Goal: Task Accomplishment & Management: Complete application form

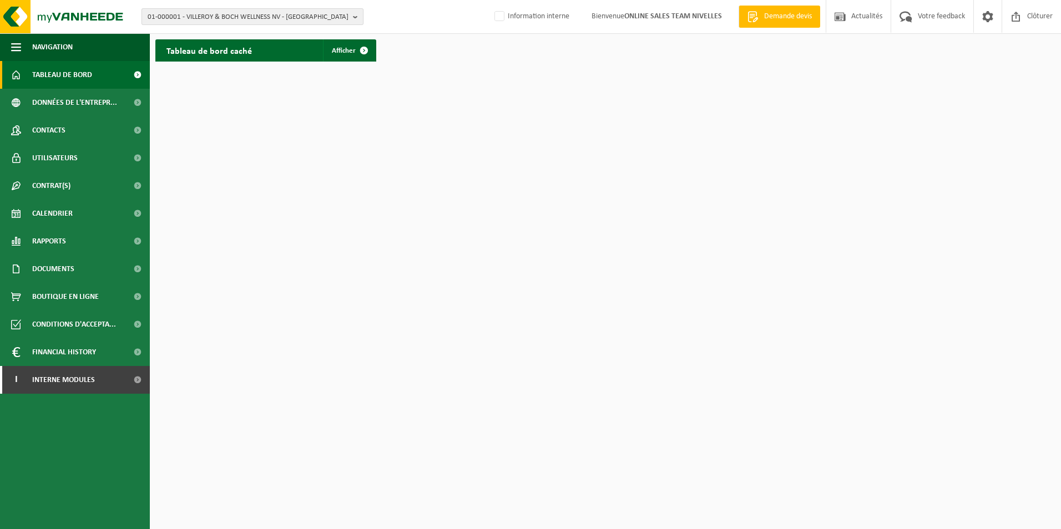
click at [247, 11] on span "01-000001 - VILLEROY & BOCH WELLNESS NV - [GEOGRAPHIC_DATA]" at bounding box center [248, 17] width 201 height 17
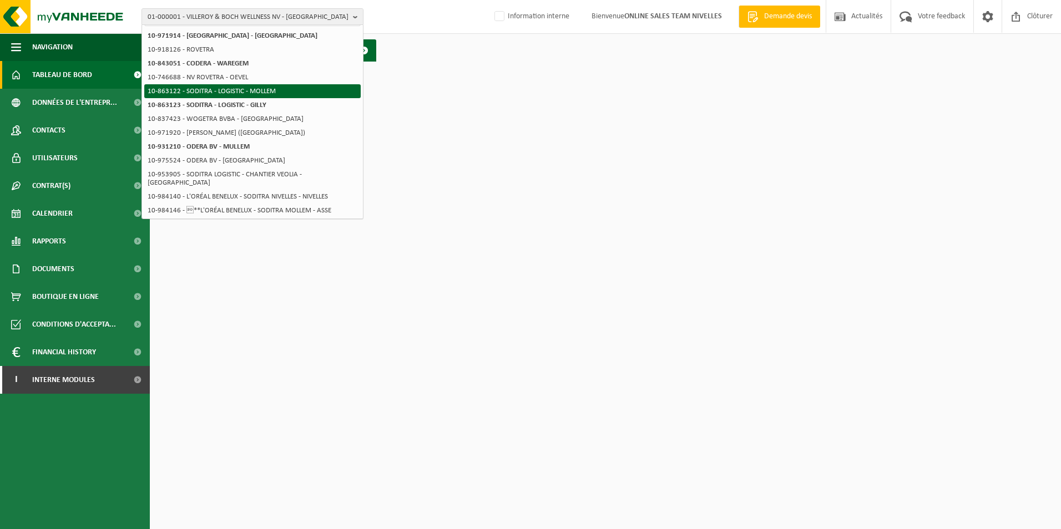
scroll to position [31, 0]
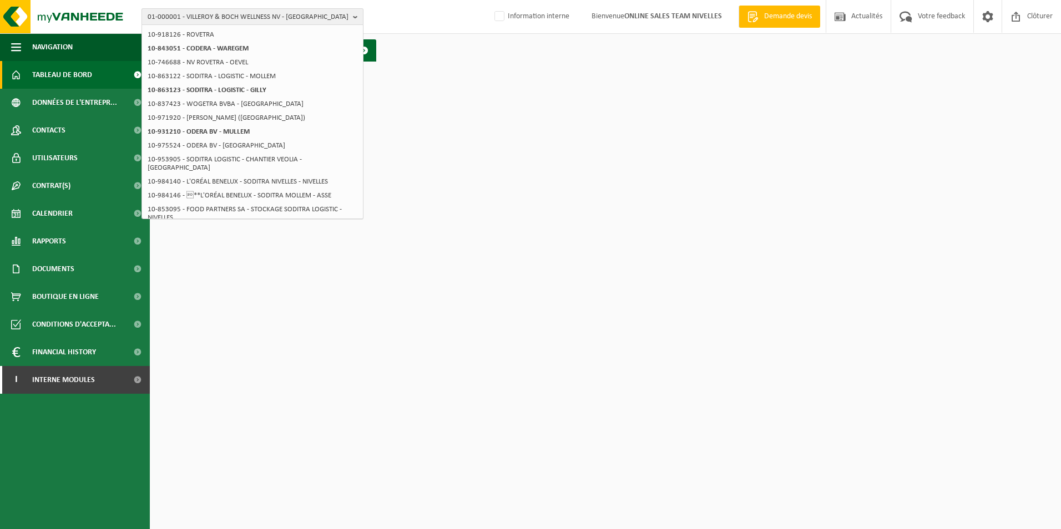
type input "FODETRA"
click at [237, 17] on span "01-000001 - VILLEROY & BOCH WELLNESS NV - [GEOGRAPHIC_DATA]" at bounding box center [248, 17] width 201 height 17
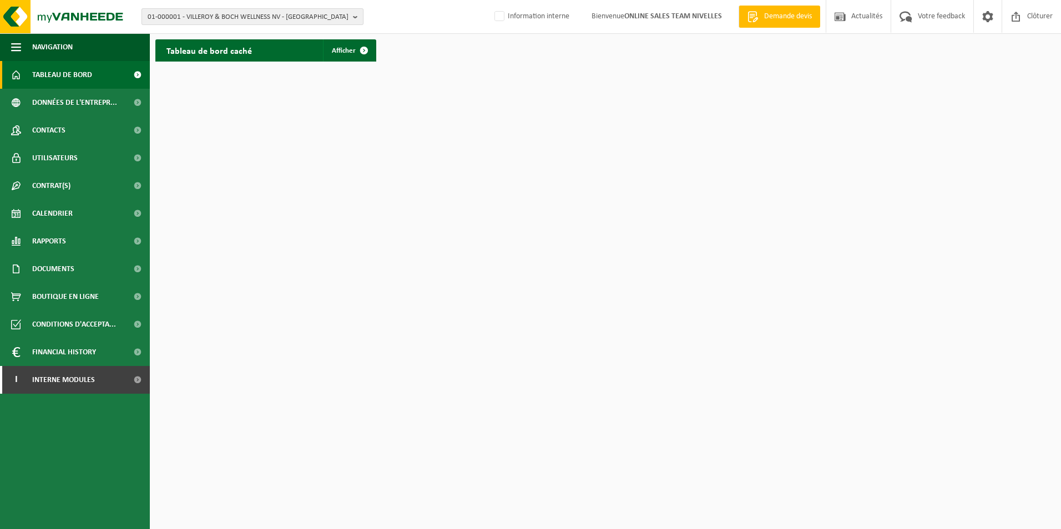
click at [342, 18] on span "01-000001 - VILLEROY & BOCH WELLNESS NV - [GEOGRAPHIC_DATA]" at bounding box center [248, 17] width 201 height 17
type input "INFRA"
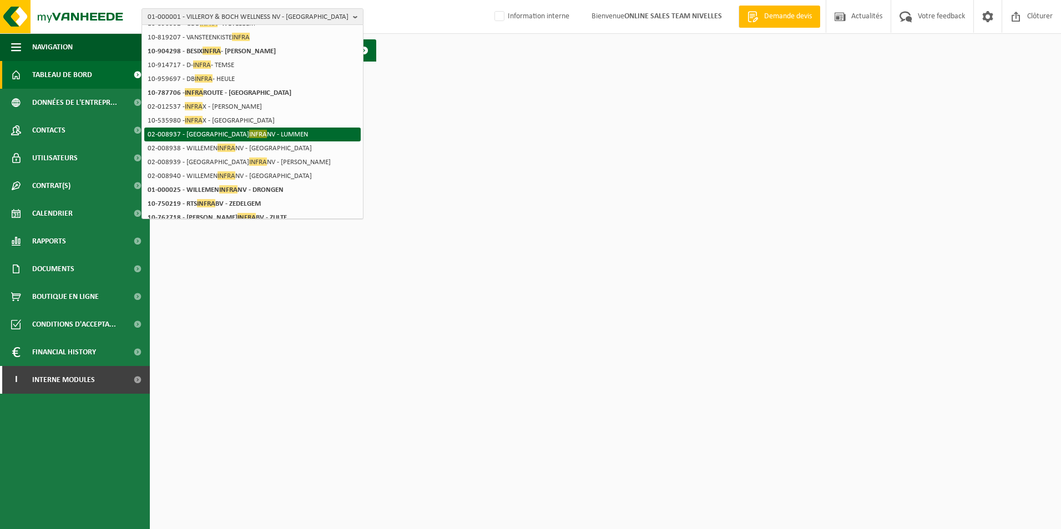
scroll to position [161, 0]
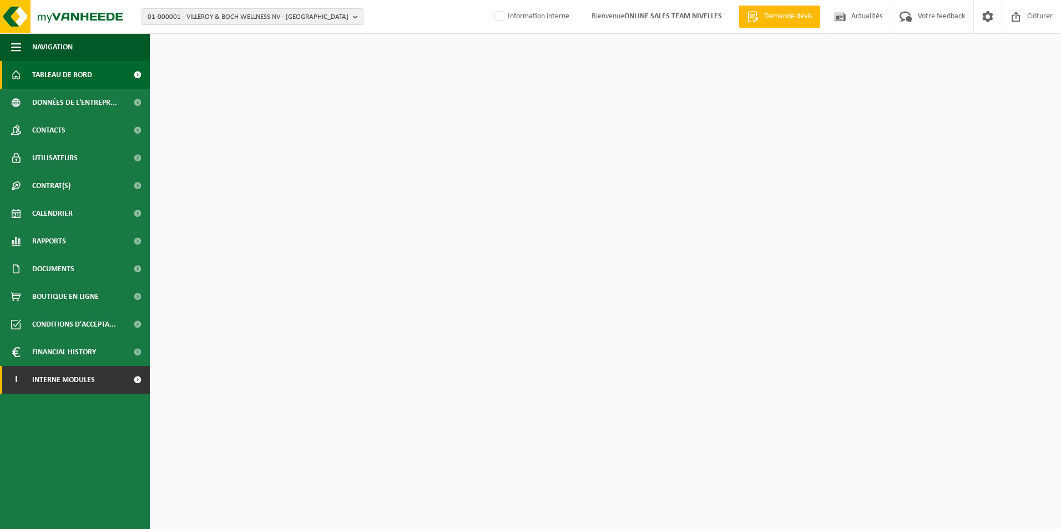
click at [66, 384] on span "Interne modules" at bounding box center [63, 380] width 63 height 28
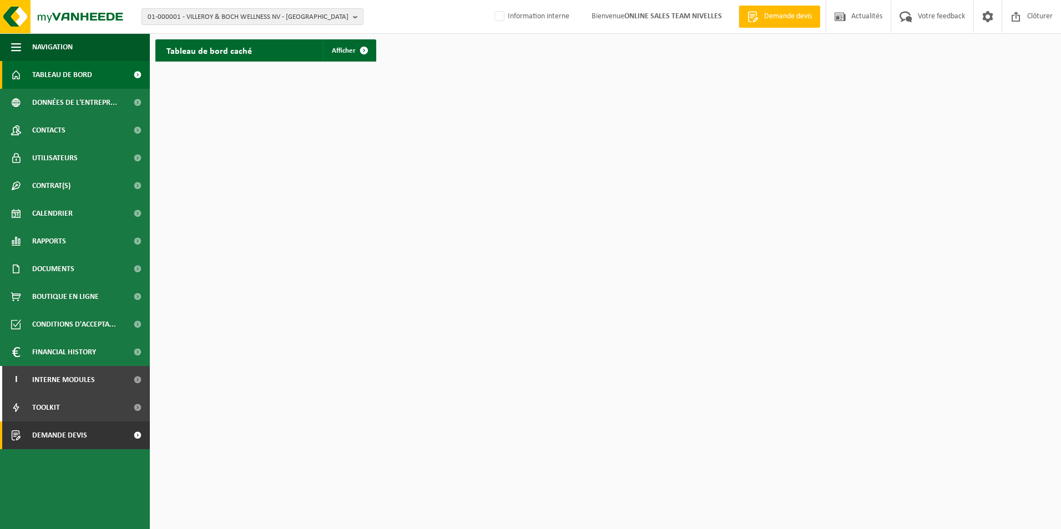
click at [64, 434] on span "Demande devis" at bounding box center [59, 436] width 55 height 28
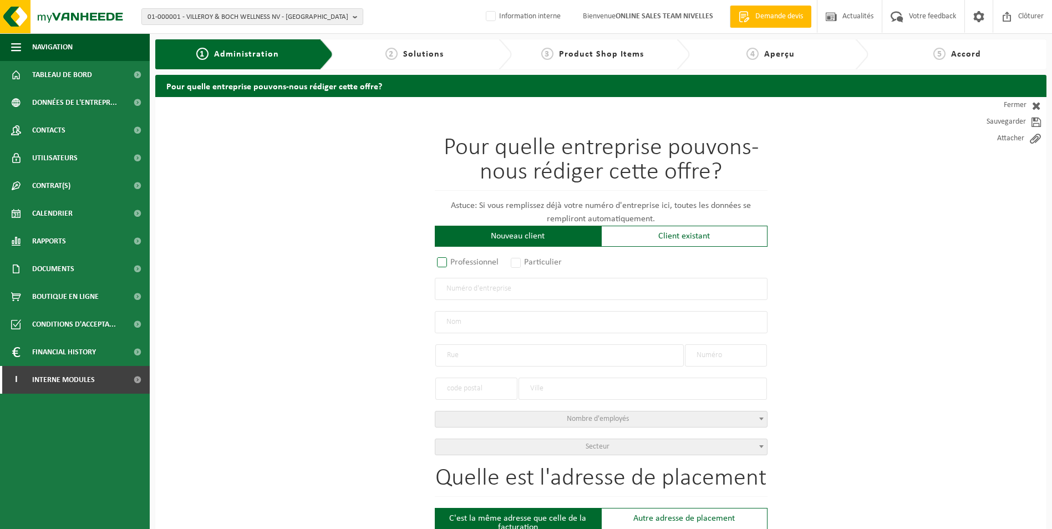
click at [445, 261] on label "Professionnel" at bounding box center [468, 263] width 67 height 16
click at [453, 261] on input "Professionnel" at bounding box center [456, 263] width 7 height 7
radio input "true"
click at [466, 291] on input "text" at bounding box center [601, 289] width 333 height 22
drag, startPoint x: 478, startPoint y: 284, endPoint x: 396, endPoint y: 292, distance: 82.5
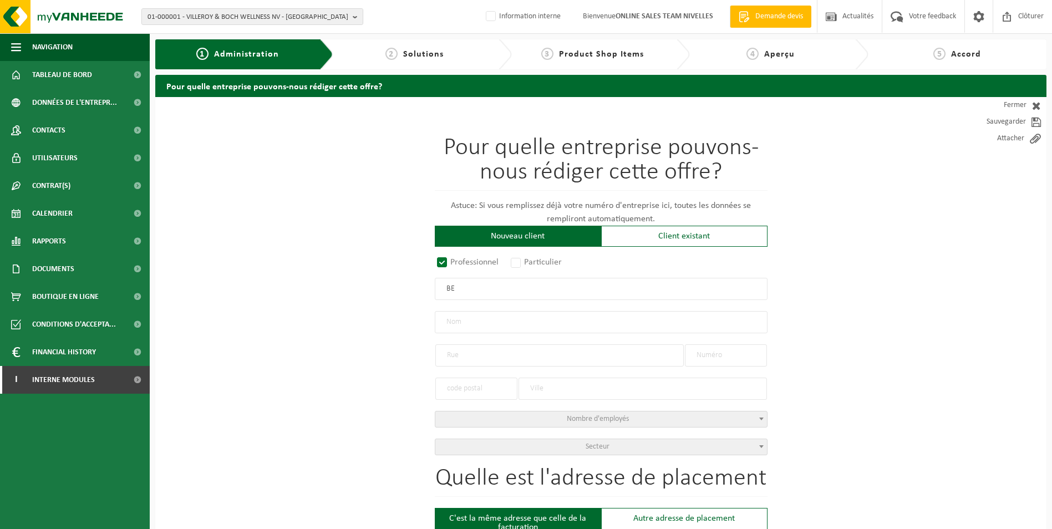
type input "0419453437"
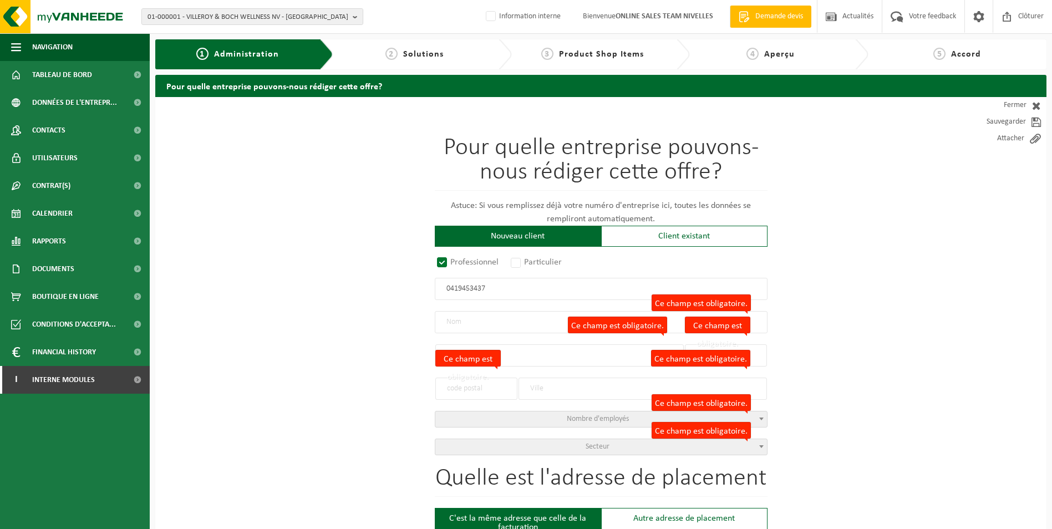
radio input "true"
type input "0419453437"
type input "FODETRA-HOTTON INFRA SA"
type input "RUE DE CHARLEROI"
type input "14"
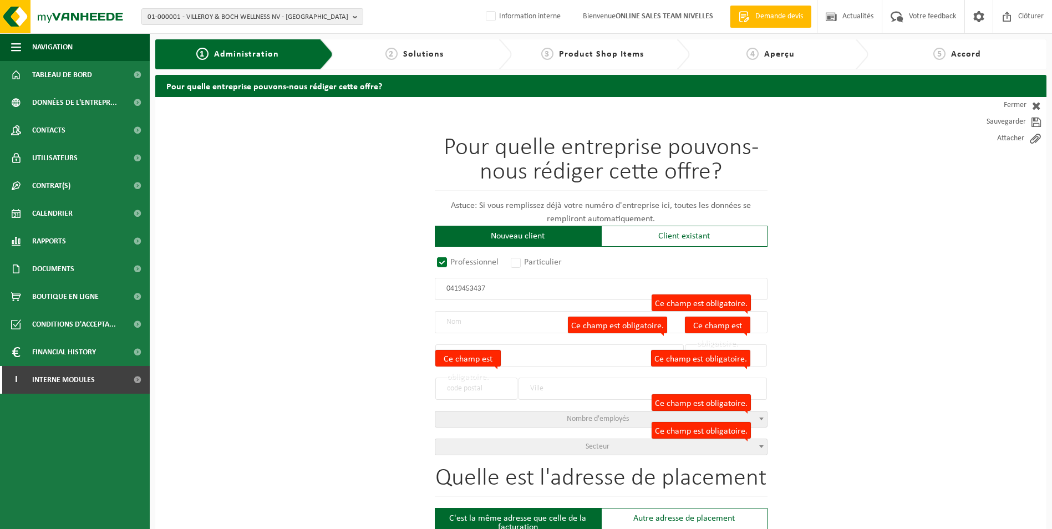
type input "6180"
type input "COURCELLES"
select select "B"
select select "NACE_4312"
type input "FODETRA-HOTTON INFRA SA"
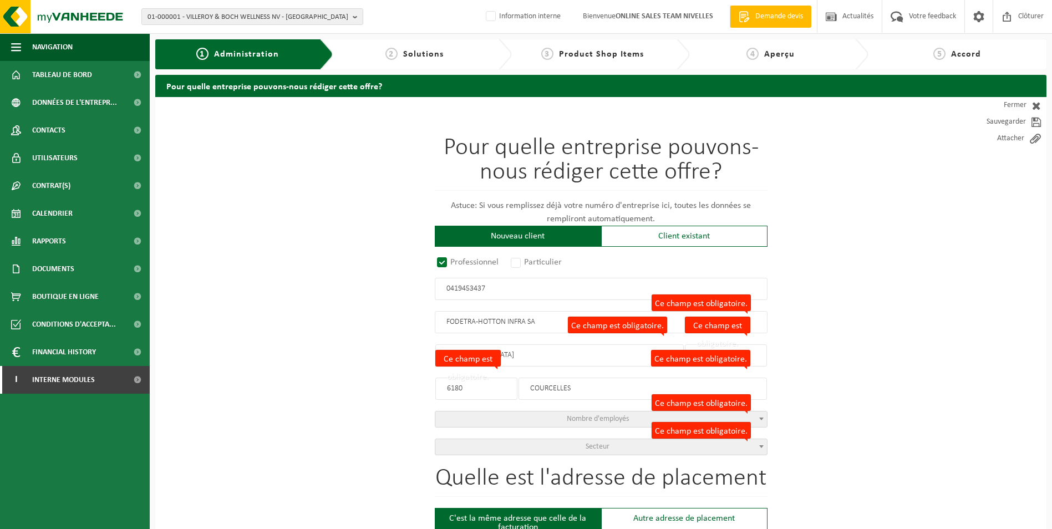
type input "RUE DE CHARLEROI"
type input "14"
type input "6180"
type input "COURCELLES"
type input "2276594156"
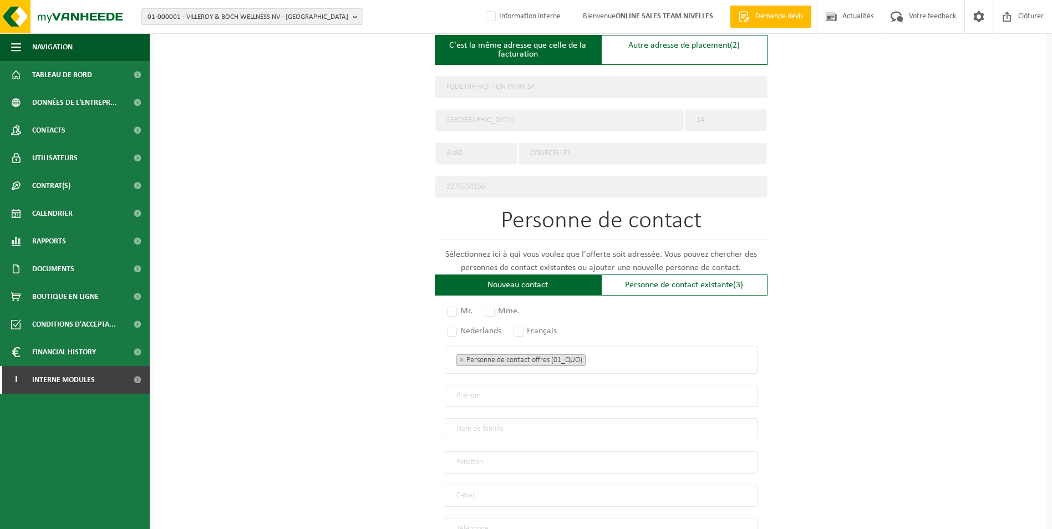
scroll to position [499, 0]
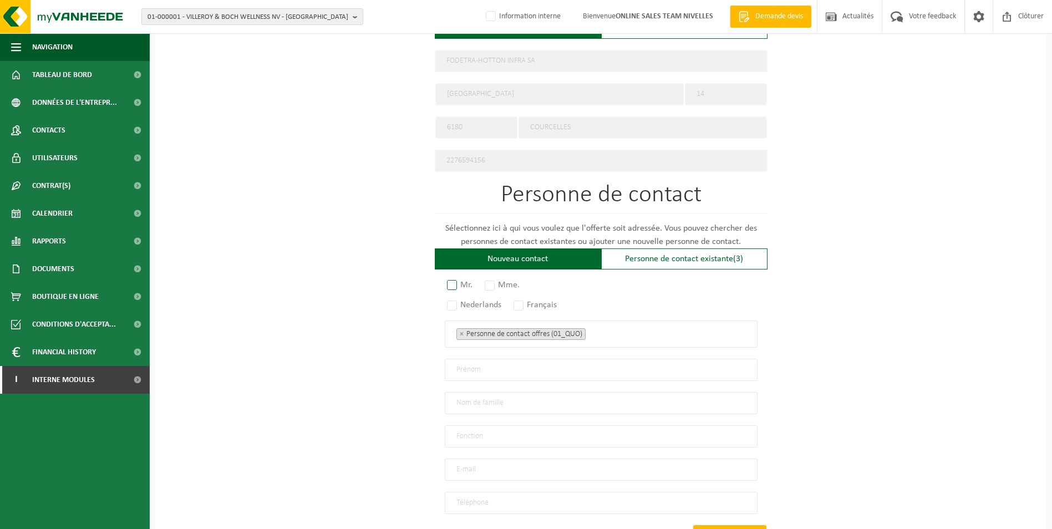
click at [455, 281] on label "Mr." at bounding box center [460, 285] width 31 height 16
radio input "true"
click at [525, 298] on label "Français" at bounding box center [535, 305] width 49 height 16
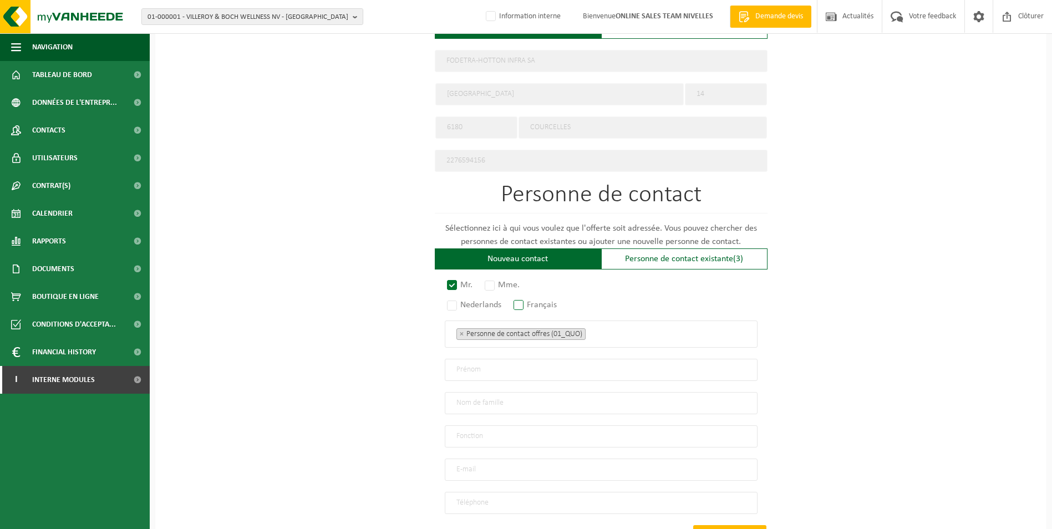
radio input "true"
click at [629, 334] on ul "× Personne de contact offres (01_QUO)" at bounding box center [601, 334] width 290 height 14
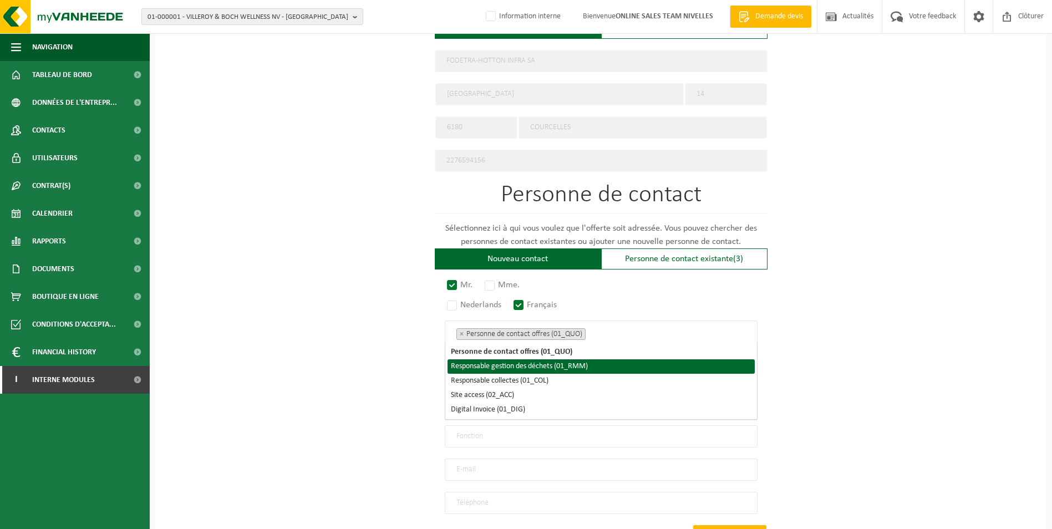
click at [590, 366] on li "Responsable gestion des déchets (01_RMM)" at bounding box center [601, 366] width 307 height 14
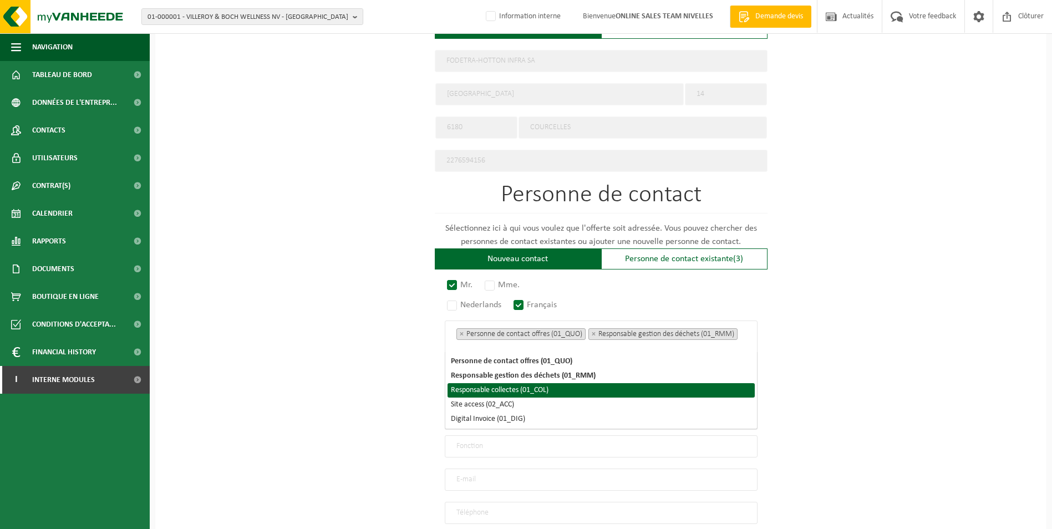
click at [552, 386] on li "Responsable collectes (01_COL)" at bounding box center [601, 390] width 307 height 14
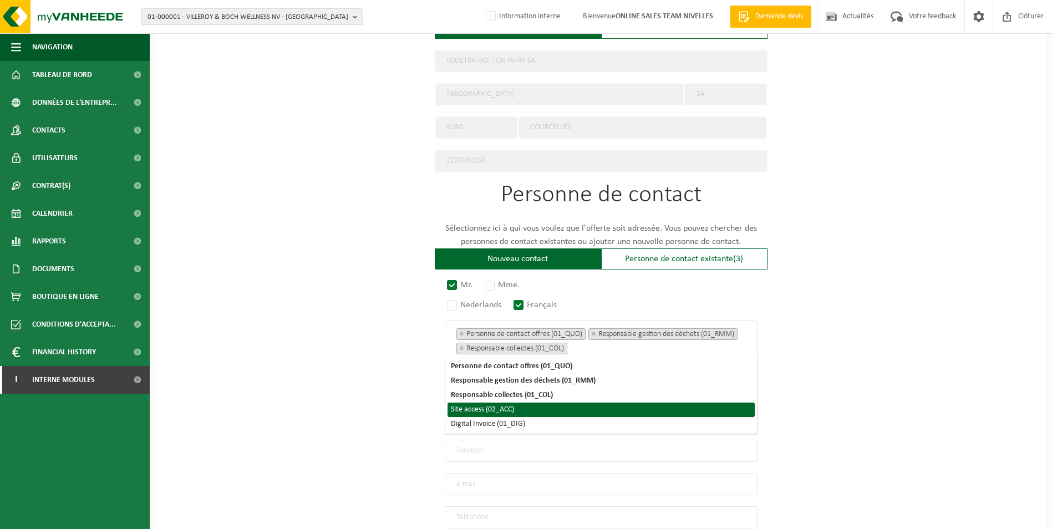
click at [504, 408] on li "Site access (02_ACC)" at bounding box center [601, 410] width 307 height 14
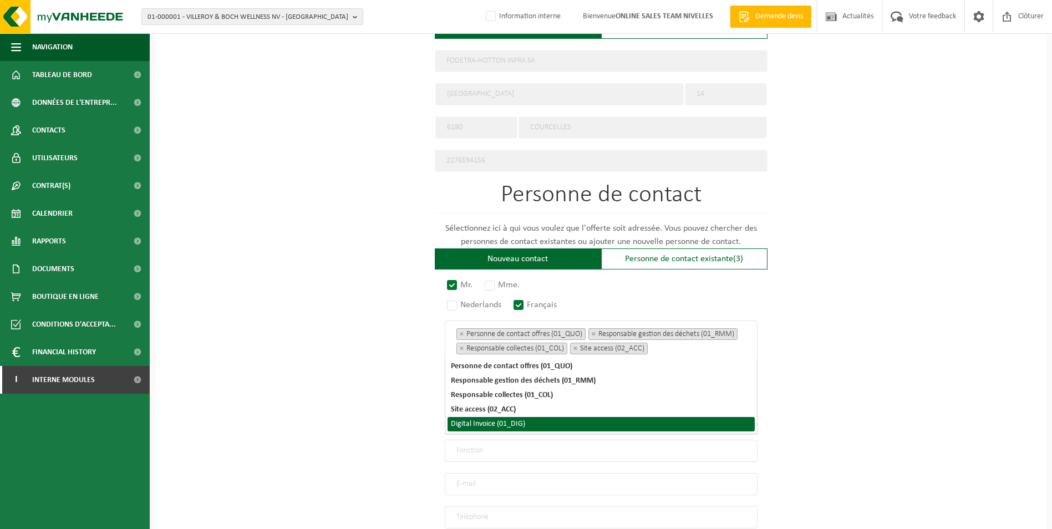
click at [505, 428] on li "Digital Invoice (01_DIG)" at bounding box center [601, 424] width 307 height 14
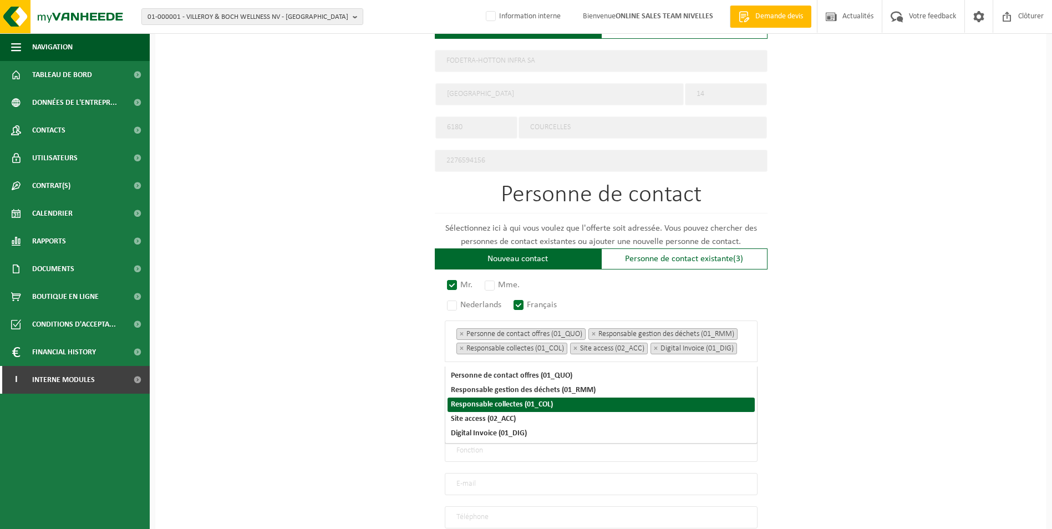
click at [806, 377] on div "Pour quelle entreprise pouvons-nous rédiger cette offre? Astuce: Si vous rempli…" at bounding box center [600, 112] width 891 height 1028
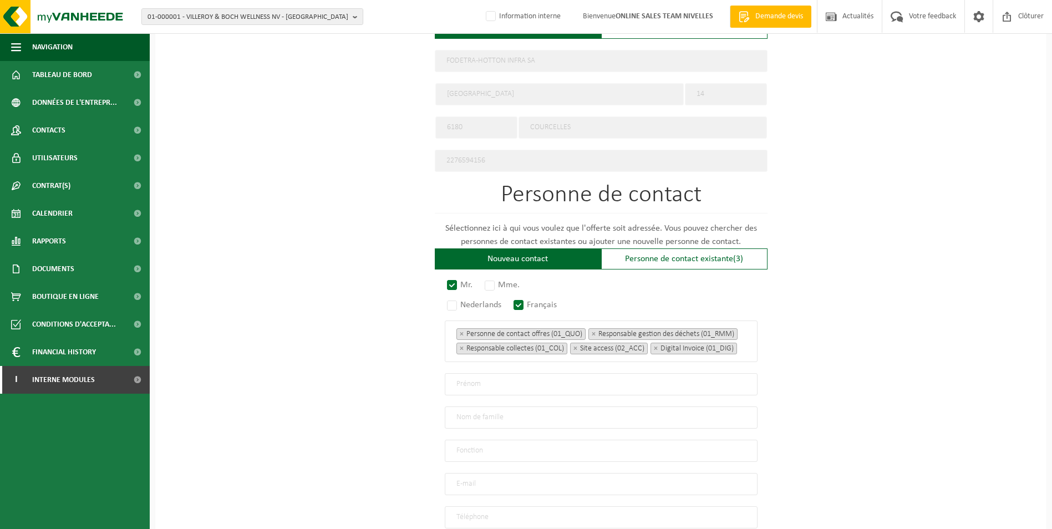
click at [485, 394] on input "text" at bounding box center [601, 384] width 313 height 22
type input "d"
type input "David"
type input "Van Der Smissen"
type input "Chet de chantier"
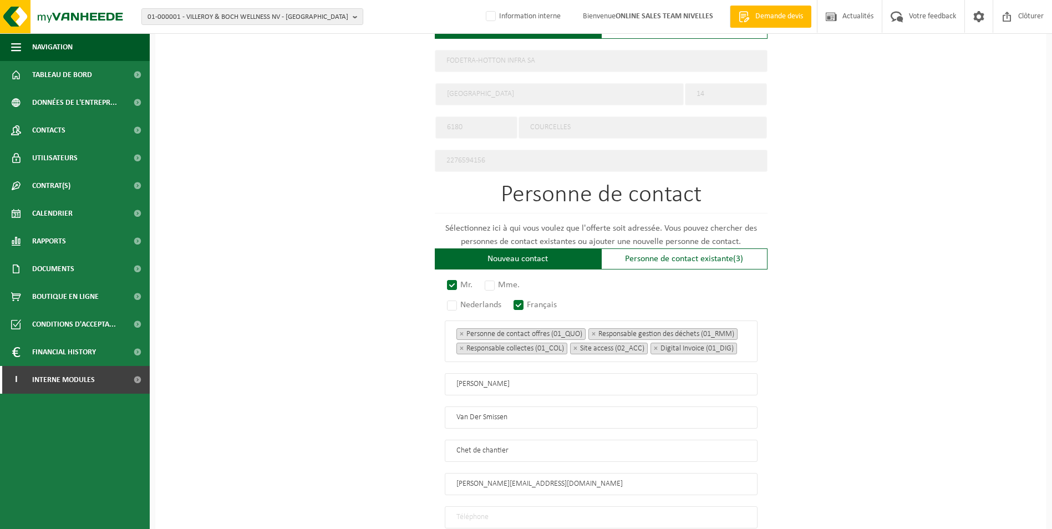
type input "david.van.der.smissen@fodetra-infra.eu"
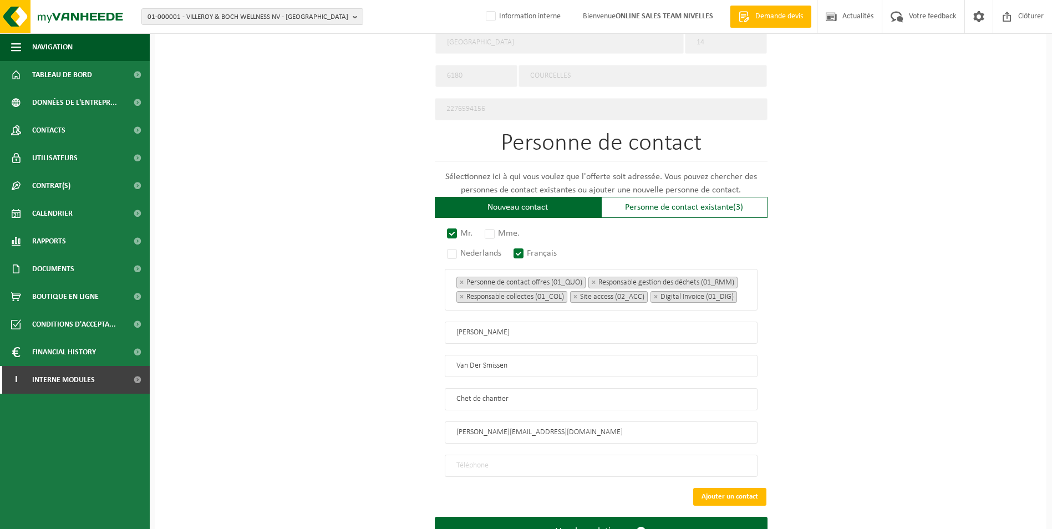
scroll to position [602, 0]
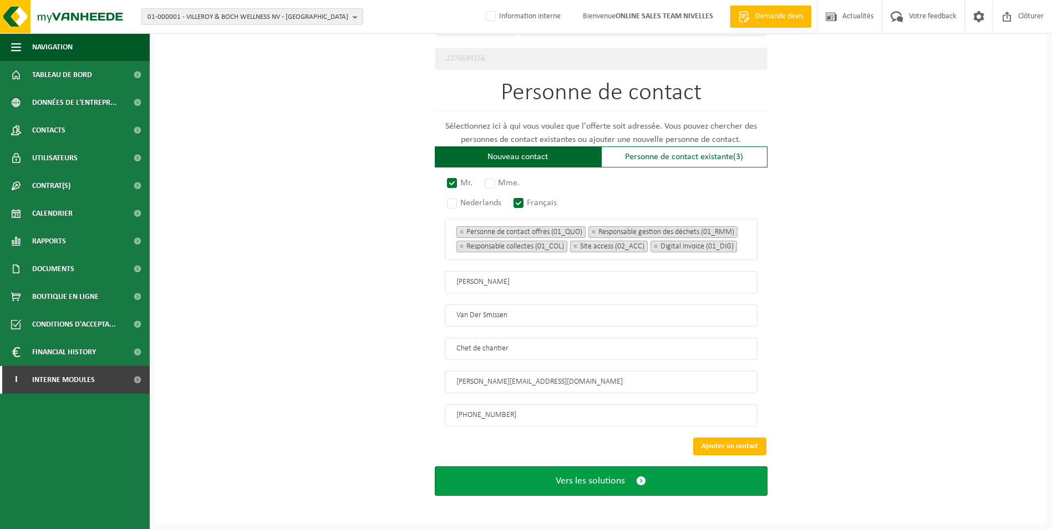
type input "+32 492 72 79 28"
click at [576, 484] on span "Vers les solutions" at bounding box center [590, 481] width 69 height 12
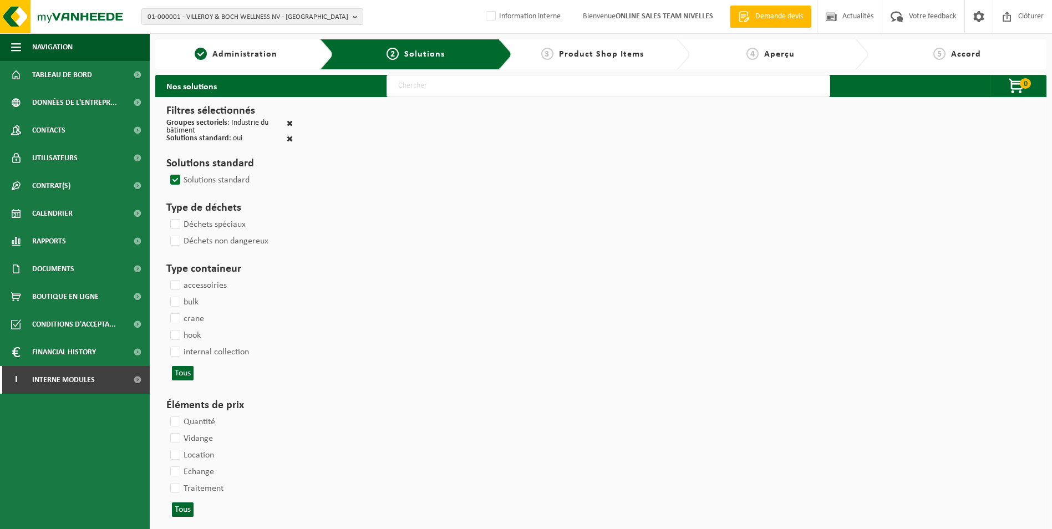
click at [498, 95] on input "text" at bounding box center [609, 86] width 444 height 22
type input "000052"
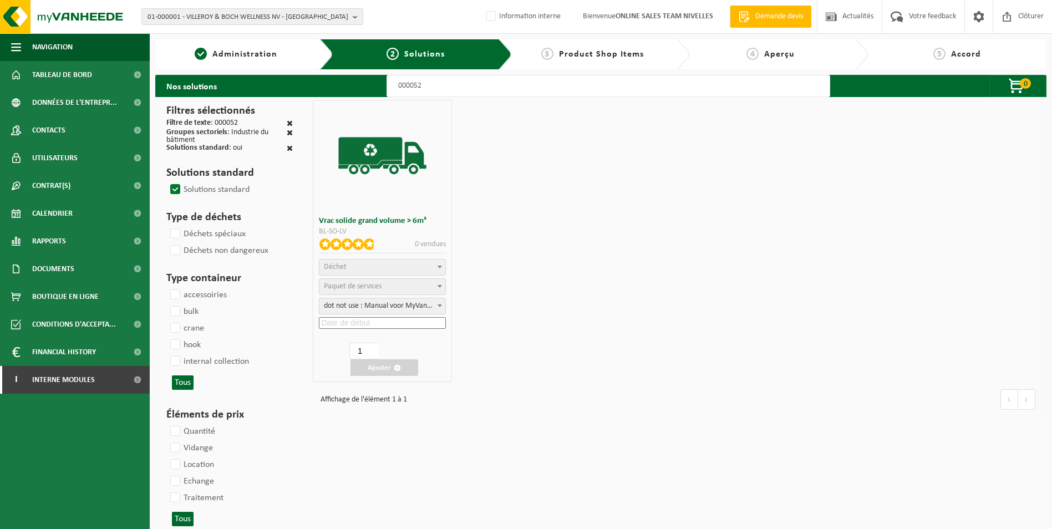
click at [364, 265] on span "Déchet" at bounding box center [382, 268] width 126 height 16
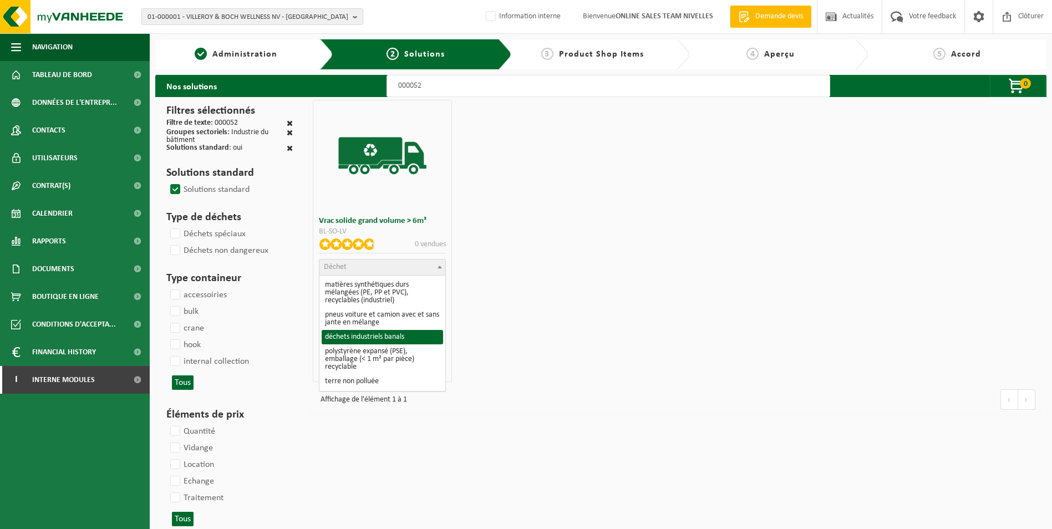
select select "8"
select select
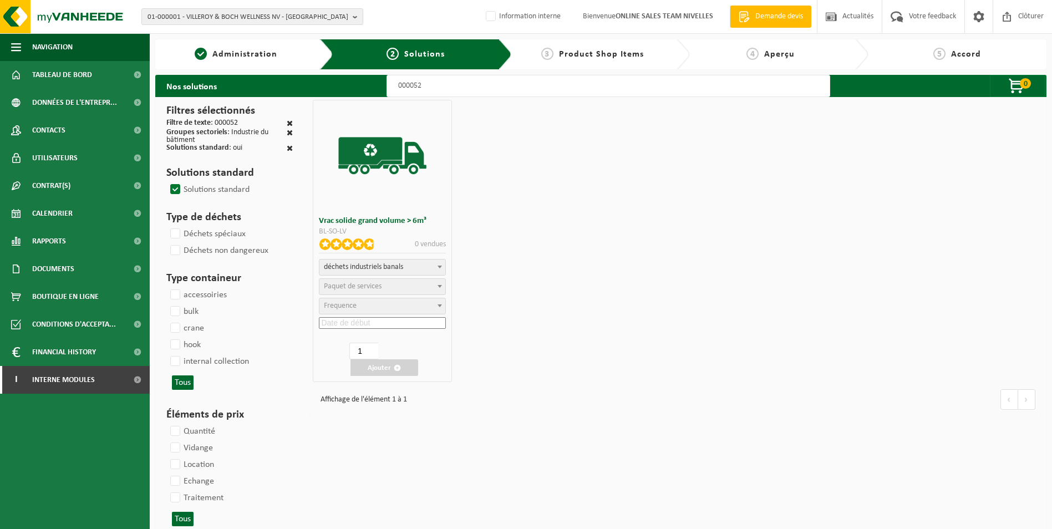
select select
select select "47"
select select "25"
click at [363, 321] on input at bounding box center [382, 323] width 127 height 12
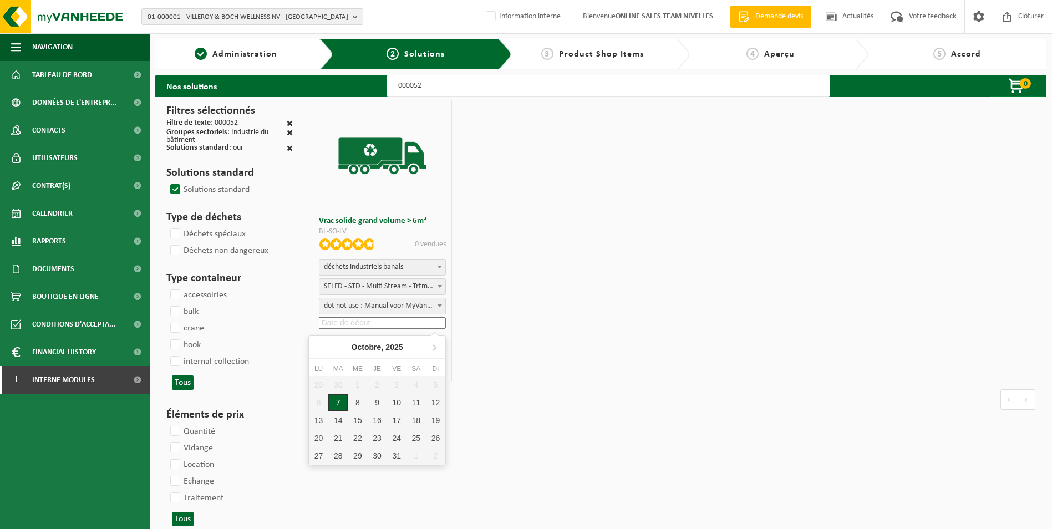
click at [338, 403] on div "7" at bounding box center [337, 403] width 19 height 18
type input "2025-10-07"
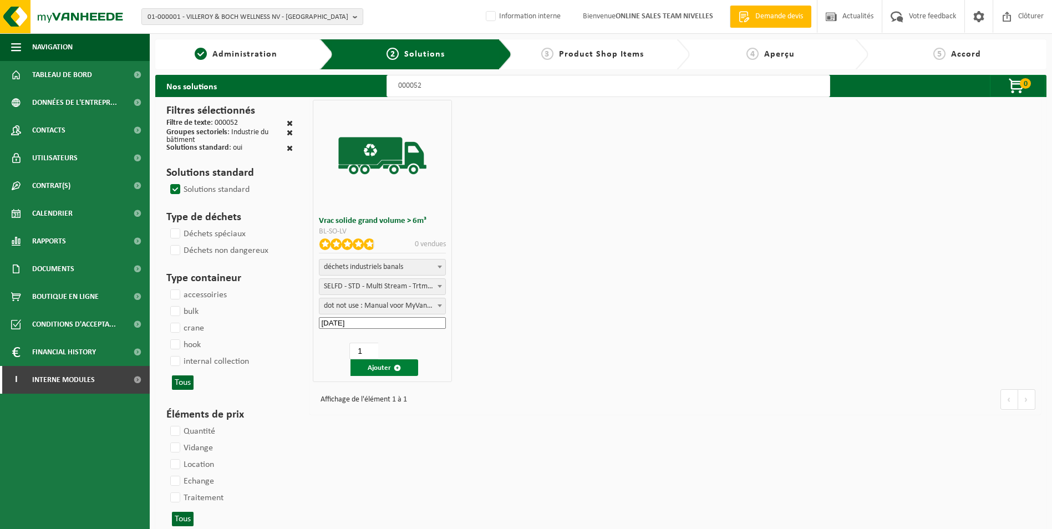
click at [378, 367] on button "Ajouter" at bounding box center [385, 367] width 68 height 17
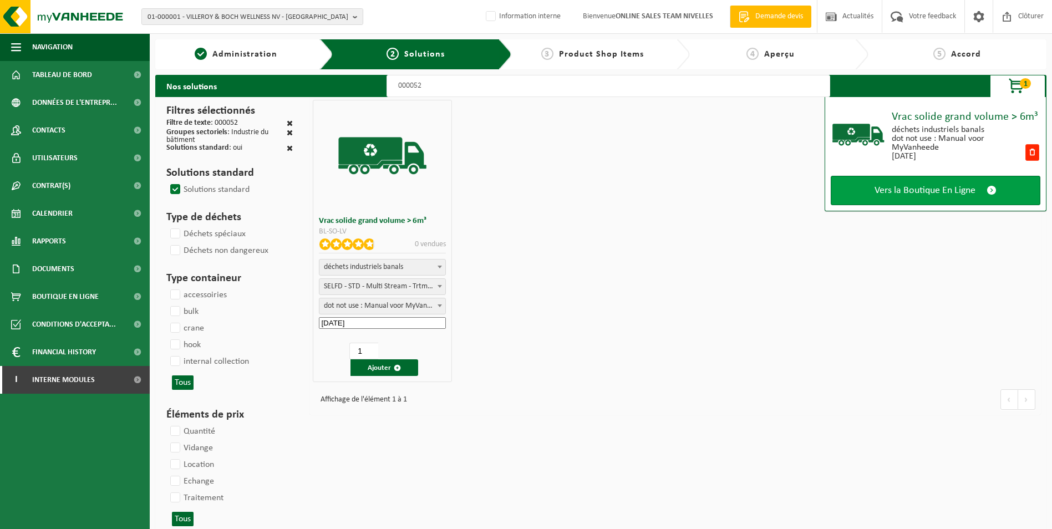
click at [906, 194] on span "Vers la Boutique En Ligne" at bounding box center [925, 191] width 101 height 12
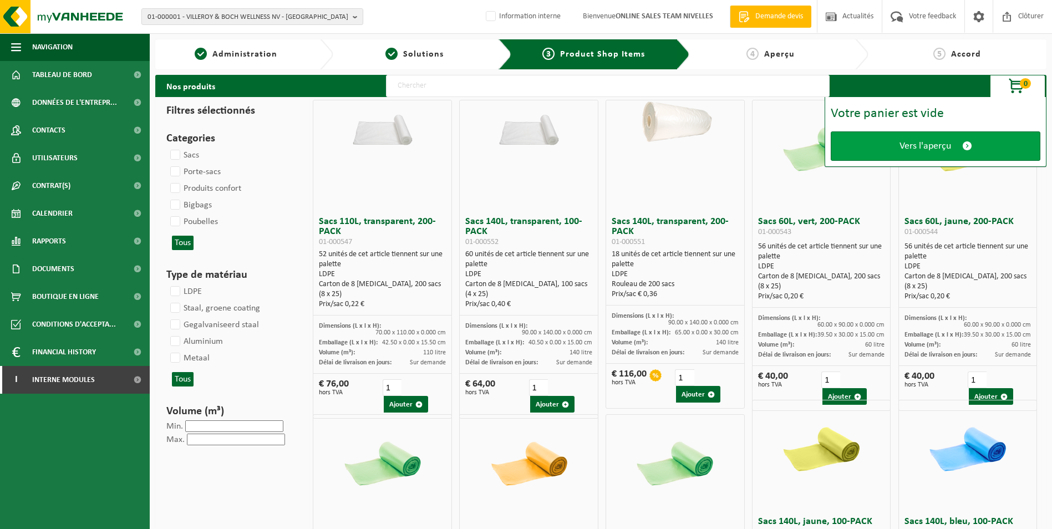
click at [920, 145] on span "Vers l'aperçu" at bounding box center [926, 146] width 52 height 12
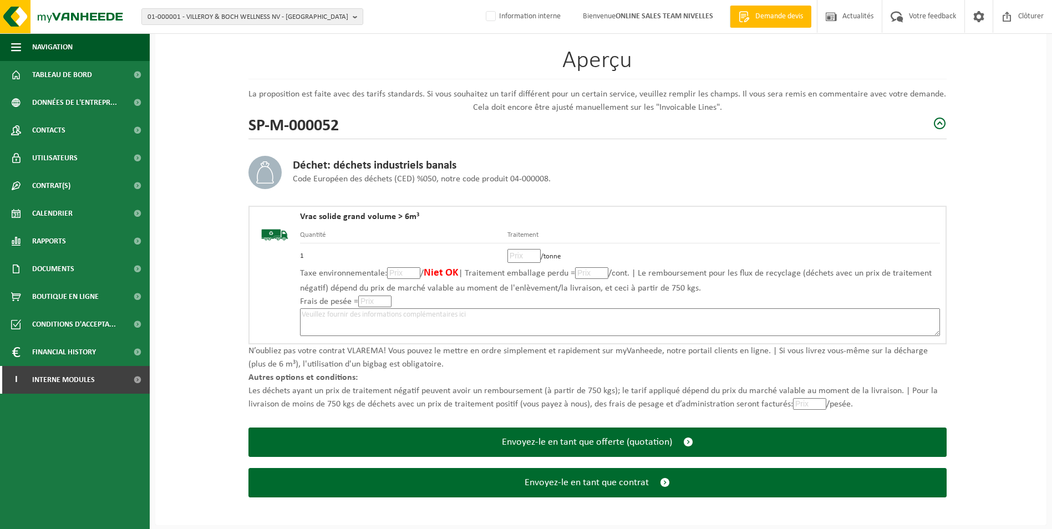
scroll to position [77, 0]
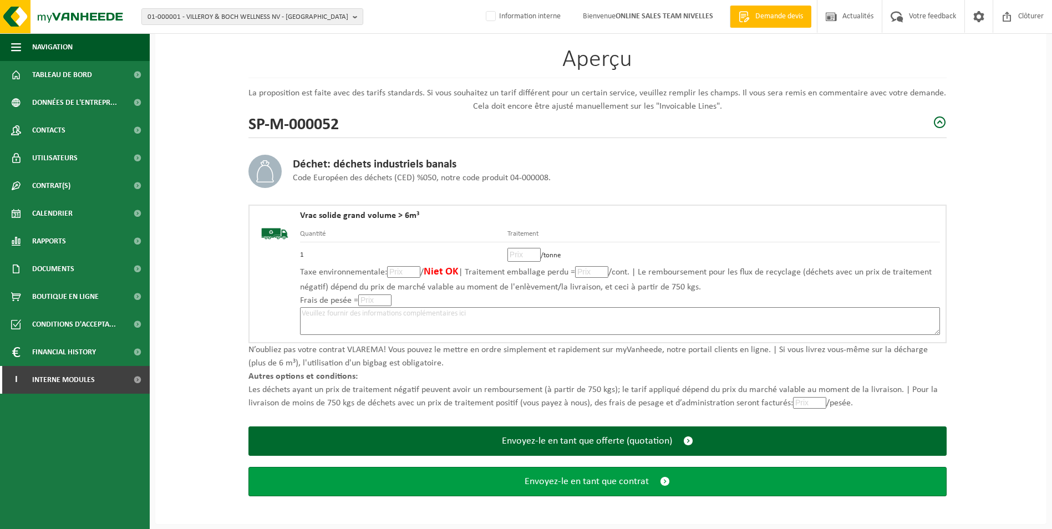
click at [564, 483] on span "Envoyez-le en tant que contrat" at bounding box center [587, 482] width 124 height 12
